Goal: Communication & Community: Connect with others

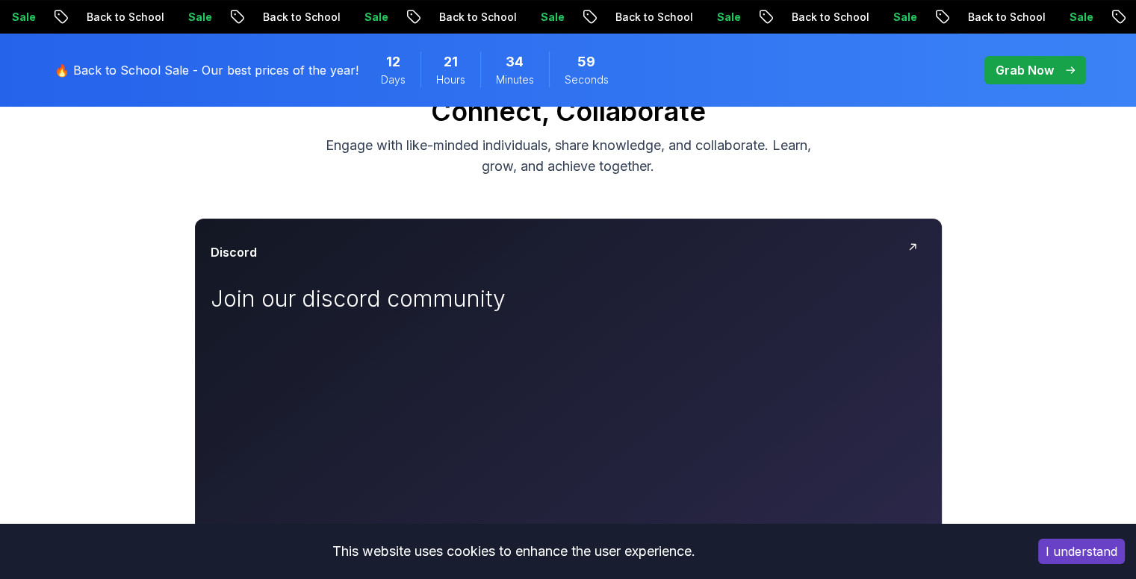
scroll to position [125, 0]
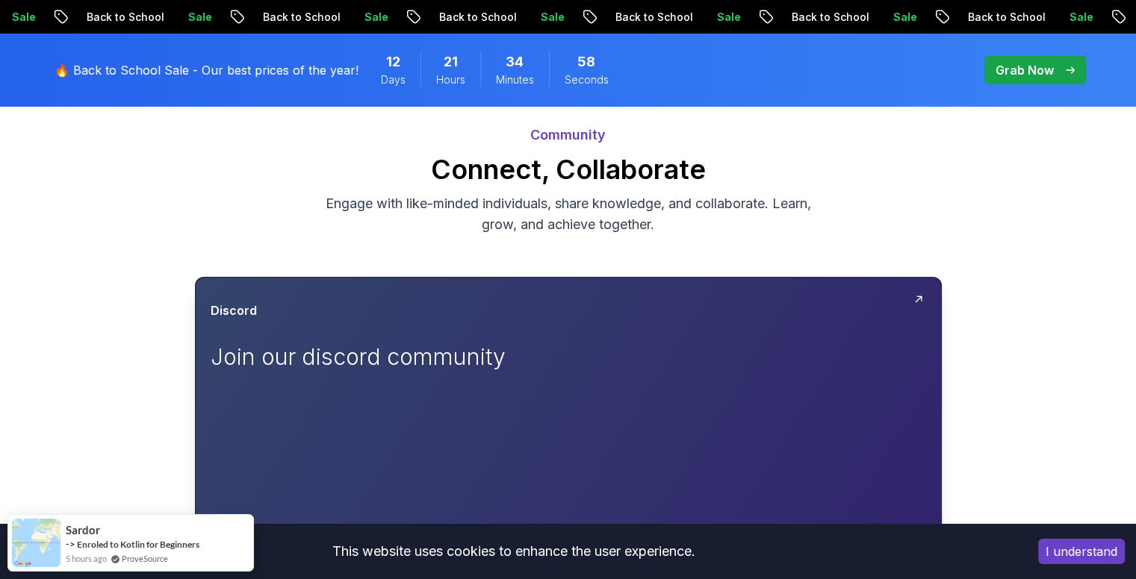
click at [905, 284] on div at bounding box center [568, 566] width 745 height 576
click at [899, 308] on div "Discord" at bounding box center [568, 311] width 715 height 18
click at [876, 291] on div at bounding box center [568, 566] width 745 height 576
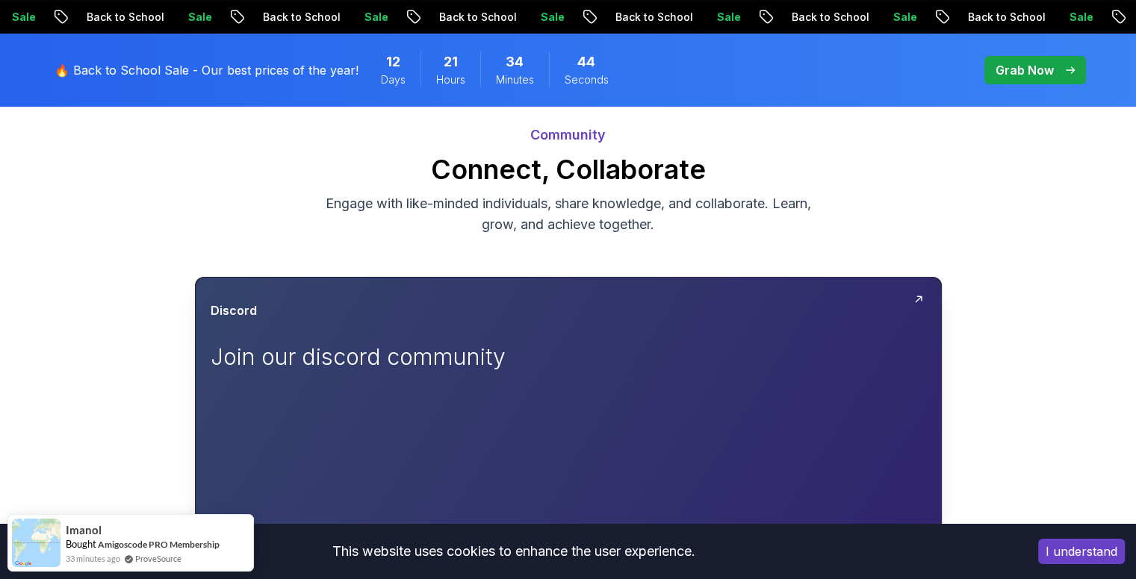
click at [876, 291] on div at bounding box center [568, 566] width 745 height 576
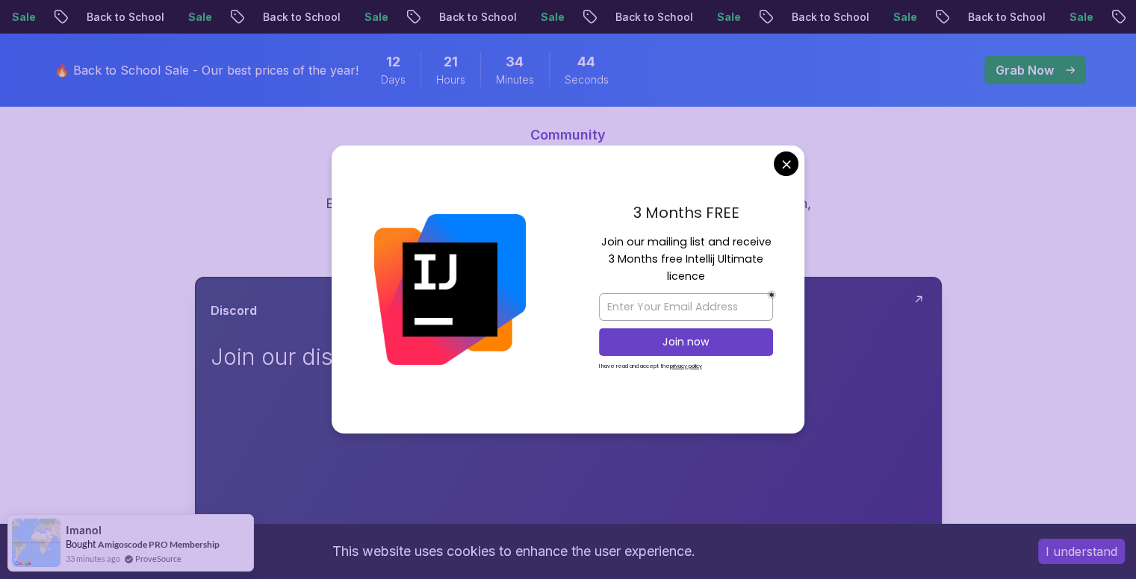
click at [876, 291] on div at bounding box center [568, 566] width 745 height 576
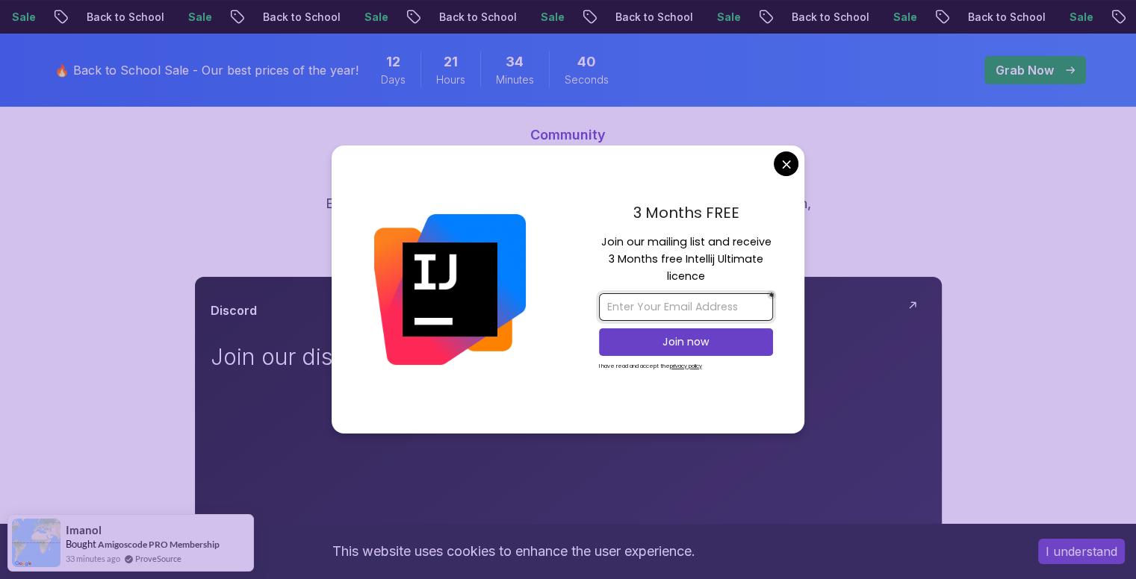
click at [701, 307] on input "email" at bounding box center [686, 307] width 174 height 28
type input "[EMAIL_ADDRESS][DOMAIN_NAME]"
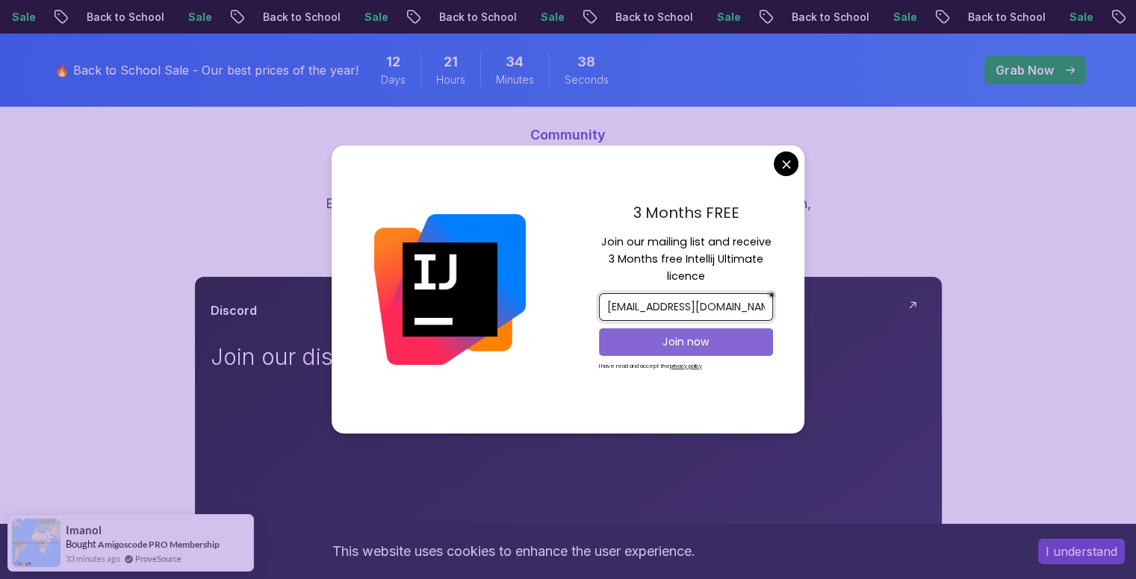
click at [703, 335] on p "Join now" at bounding box center [685, 341] width 141 height 15
